Goal: Transaction & Acquisition: Purchase product/service

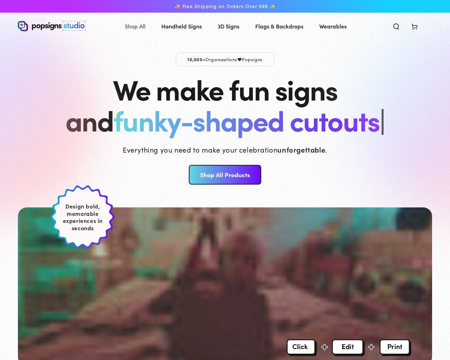
click at [132, 26] on span "Shop All" at bounding box center [135, 26] width 21 height 10
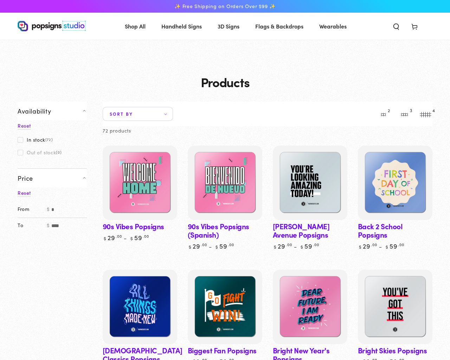
click at [140, 226] on link "90s Vibes Popsigns" at bounding box center [140, 194] width 75 height 96
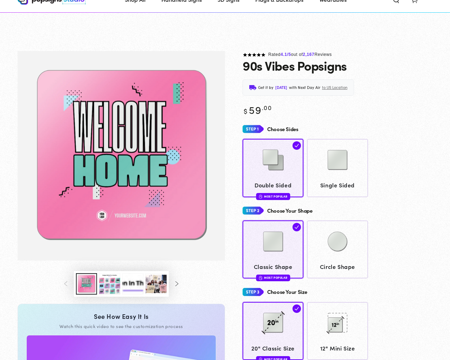
scroll to position [269, 0]
